Goal: Information Seeking & Learning: Learn about a topic

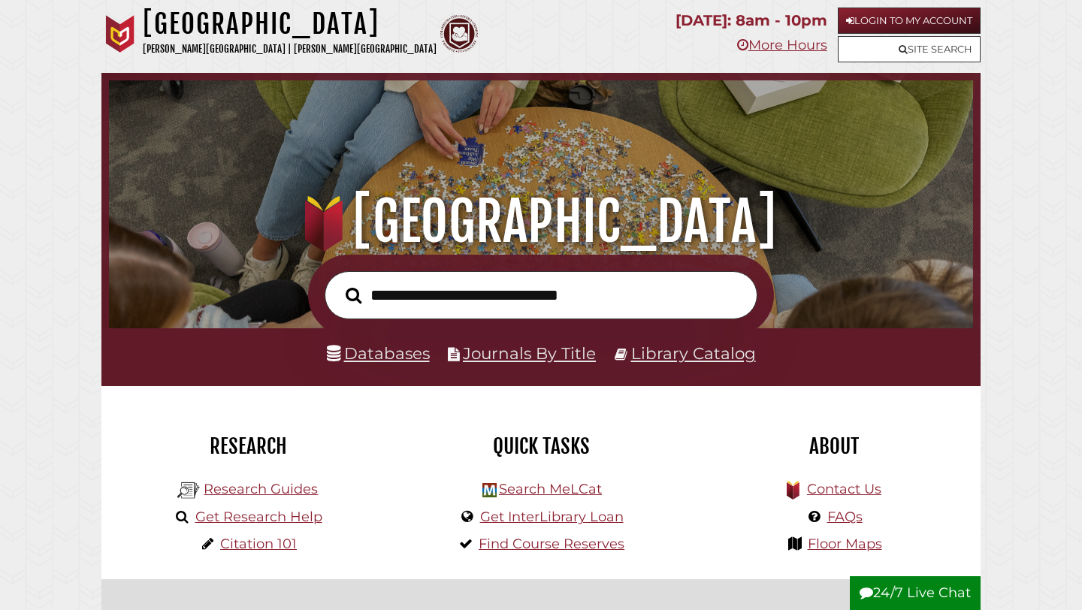
scroll to position [285, 856]
click at [402, 364] on li "Databases" at bounding box center [378, 353] width 103 height 29
click at [390, 355] on link "Databases" at bounding box center [378, 353] width 103 height 20
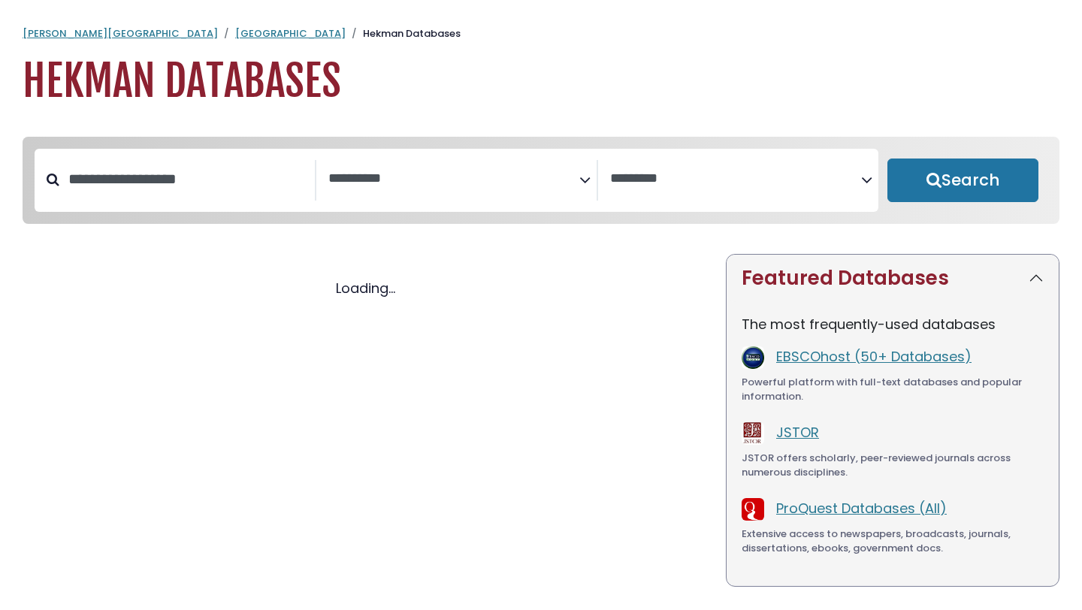
select select "Database Subject Filter"
select select "Database Vendors Filter"
select select "Database Subject Filter"
select select "Database Vendors Filter"
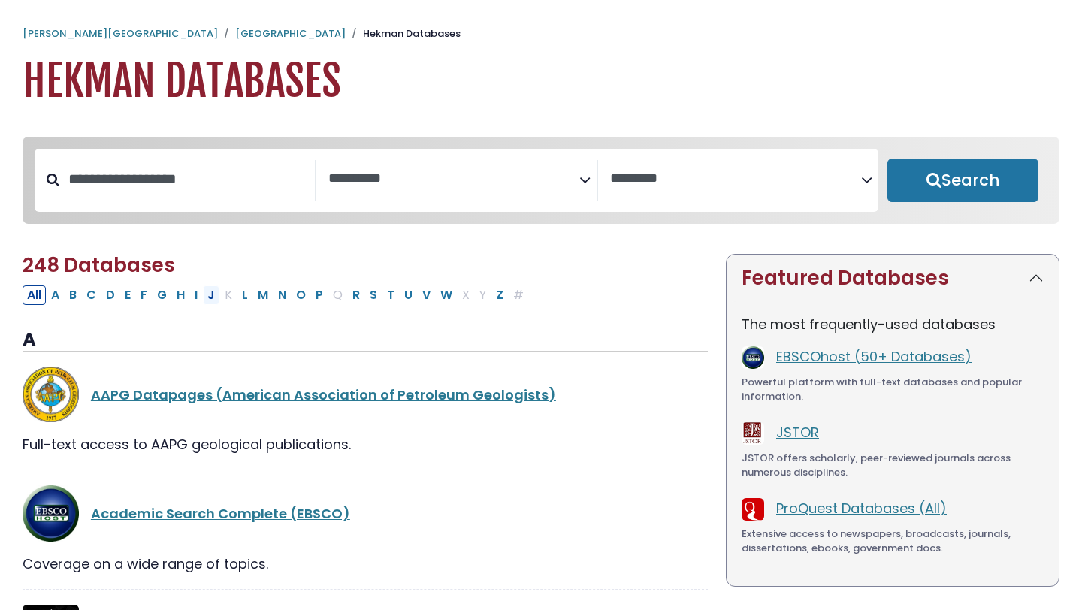
click at [208, 299] on button "J" at bounding box center [211, 295] width 17 height 20
select select "Database Subject Filter"
select select "Database Vendors Filter"
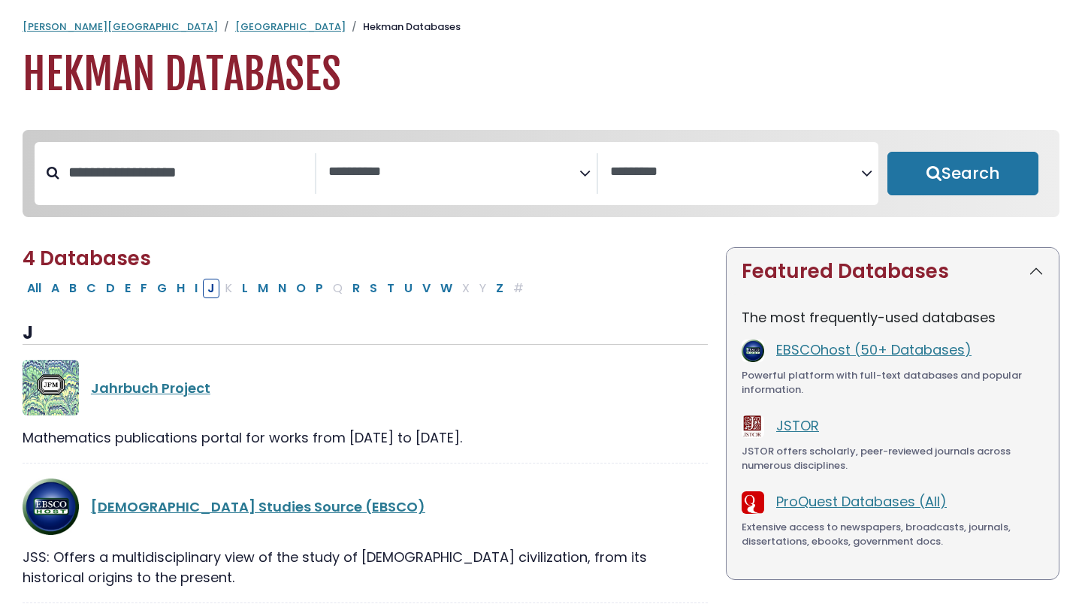
scroll to position [312, 0]
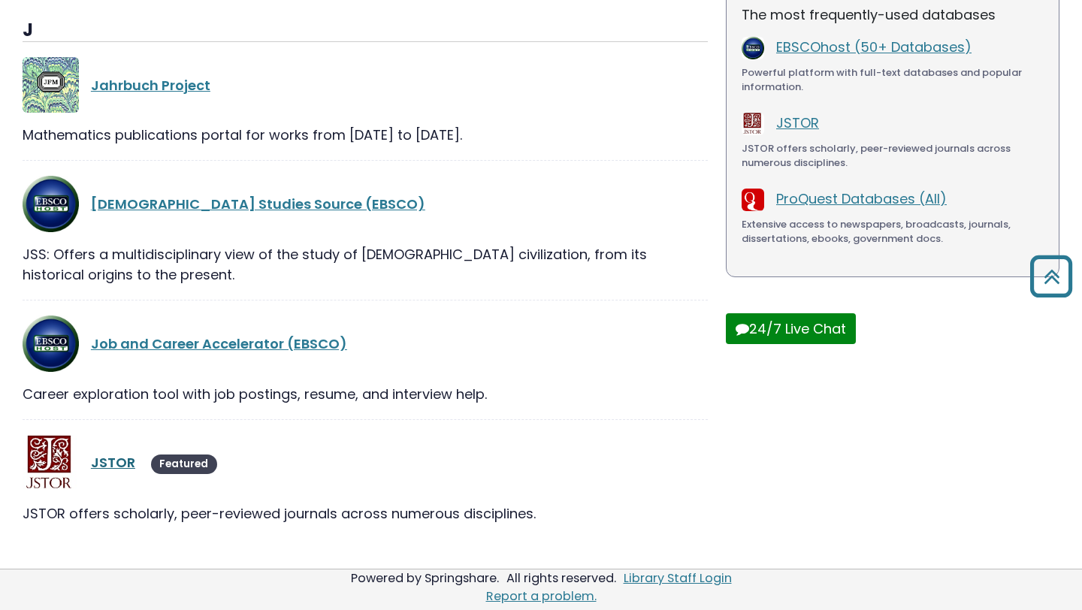
click at [109, 462] on link "JSTOR" at bounding box center [113, 462] width 44 height 19
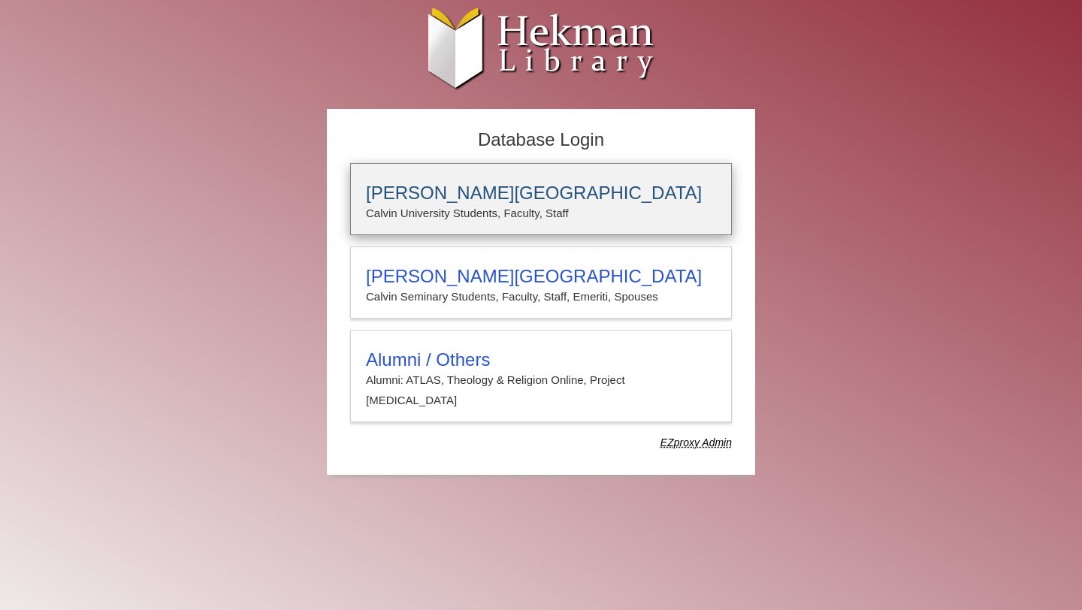
type input "**********"
click at [427, 185] on h3 "[PERSON_NAME][GEOGRAPHIC_DATA]" at bounding box center [541, 193] width 350 height 21
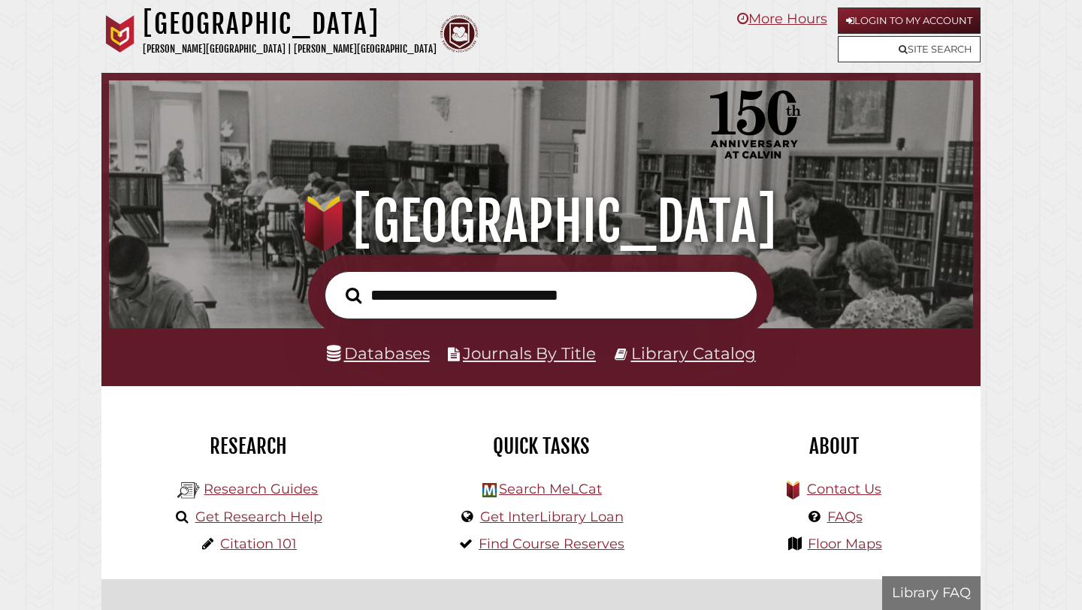
scroll to position [285, 856]
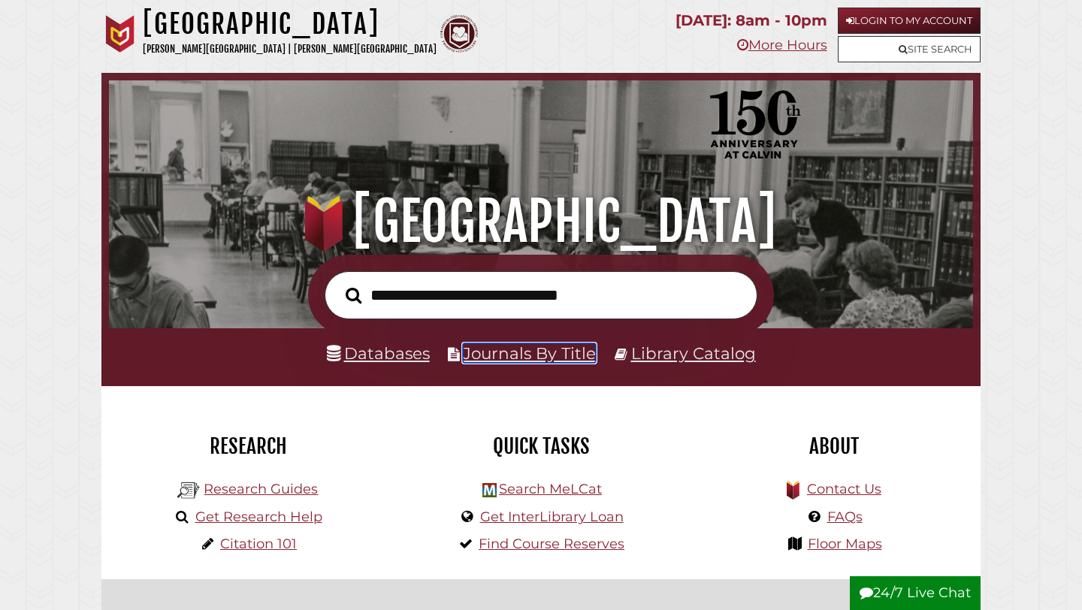
click at [530, 355] on link "Journals By Title" at bounding box center [529, 353] width 133 height 20
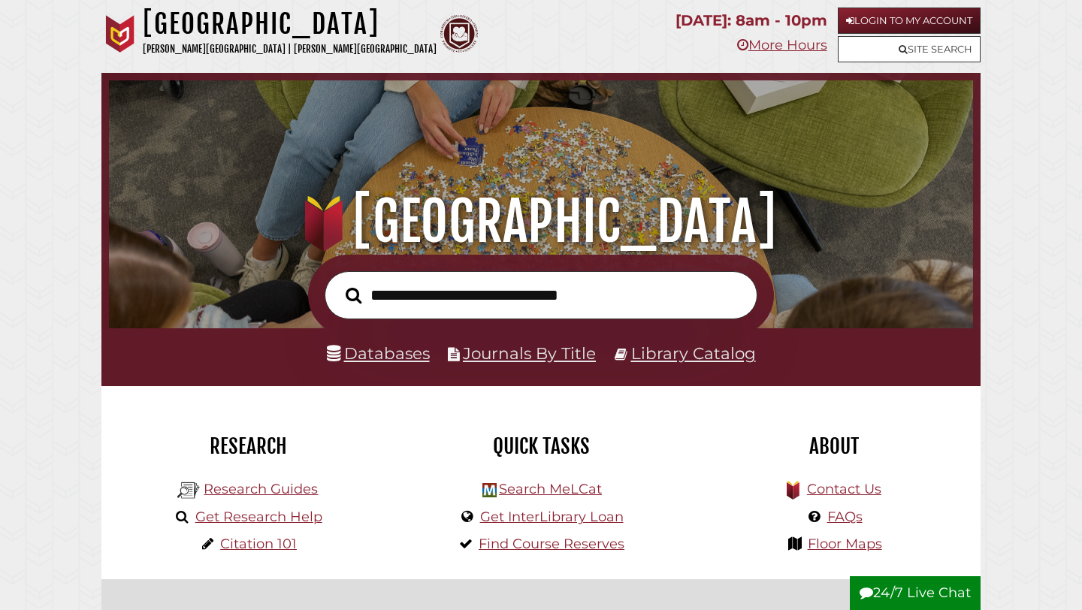
scroll to position [285, 856]
click at [373, 355] on link "Databases" at bounding box center [378, 353] width 103 height 20
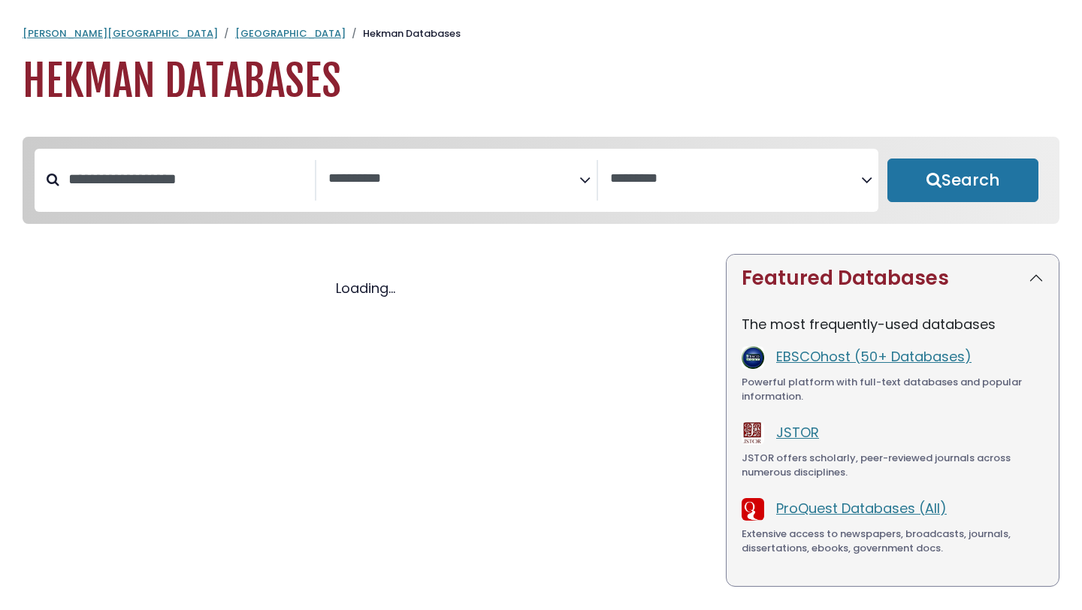
select select "Database Subject Filter"
select select "Database Vendors Filter"
select select "Database Subject Filter"
select select "Database Vendors Filter"
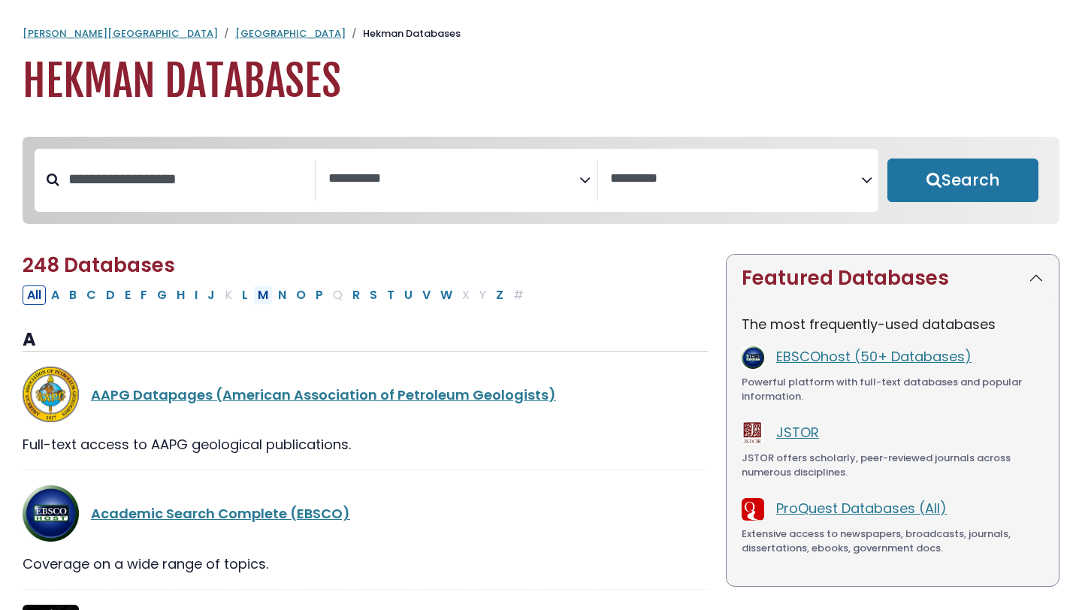
click at [259, 300] on button "M" at bounding box center [263, 295] width 20 height 20
select select "Database Subject Filter"
select select "Database Vendors Filter"
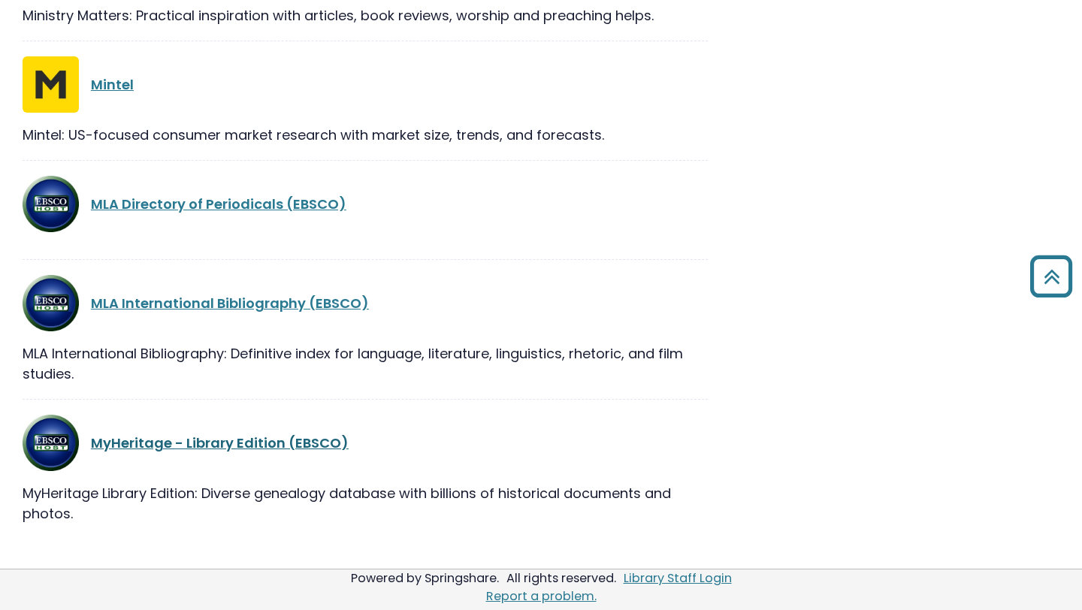
scroll to position [1363, 0]
click at [259, 302] on link "MLA International Bibliography (EBSCO)" at bounding box center [230, 303] width 278 height 19
